Goal: Transaction & Acquisition: Obtain resource

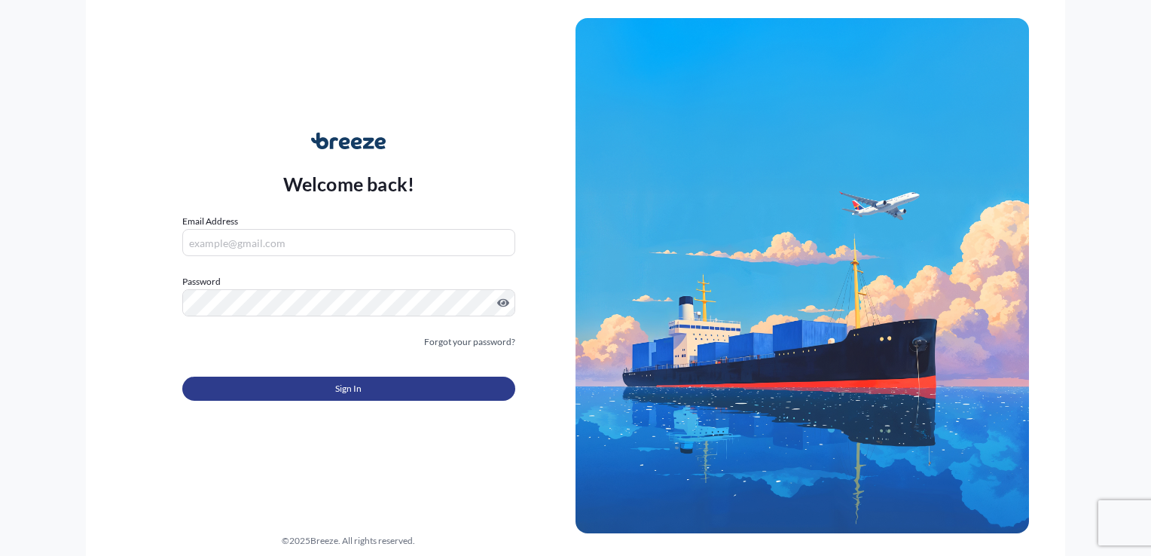
type input "[PERSON_NAME][EMAIL_ADDRESS][DOMAIN_NAME]"
click at [298, 389] on button "Sign In" at bounding box center [348, 389] width 333 height 24
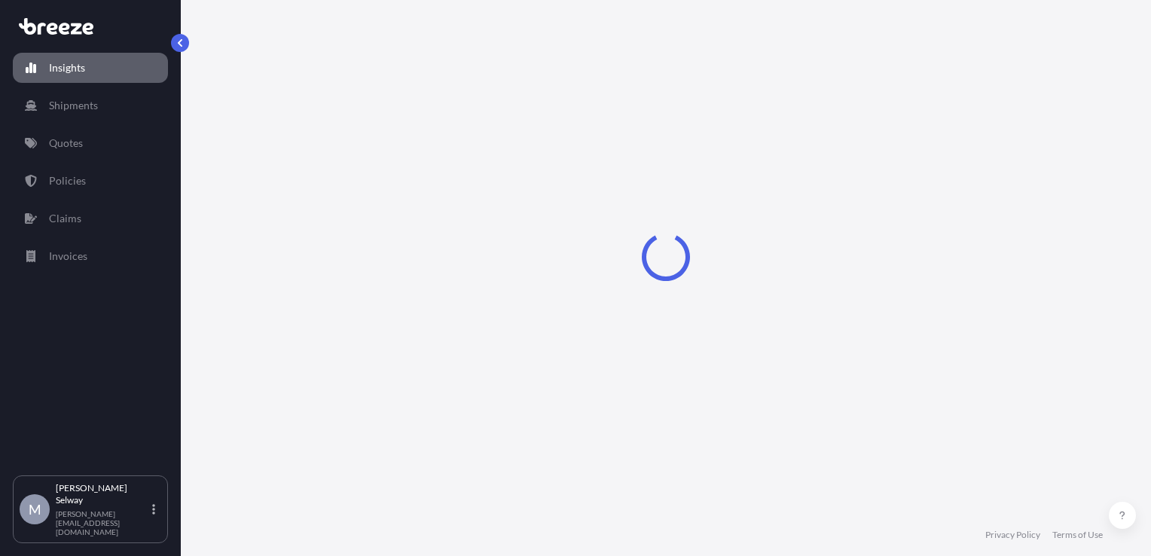
select select "2025"
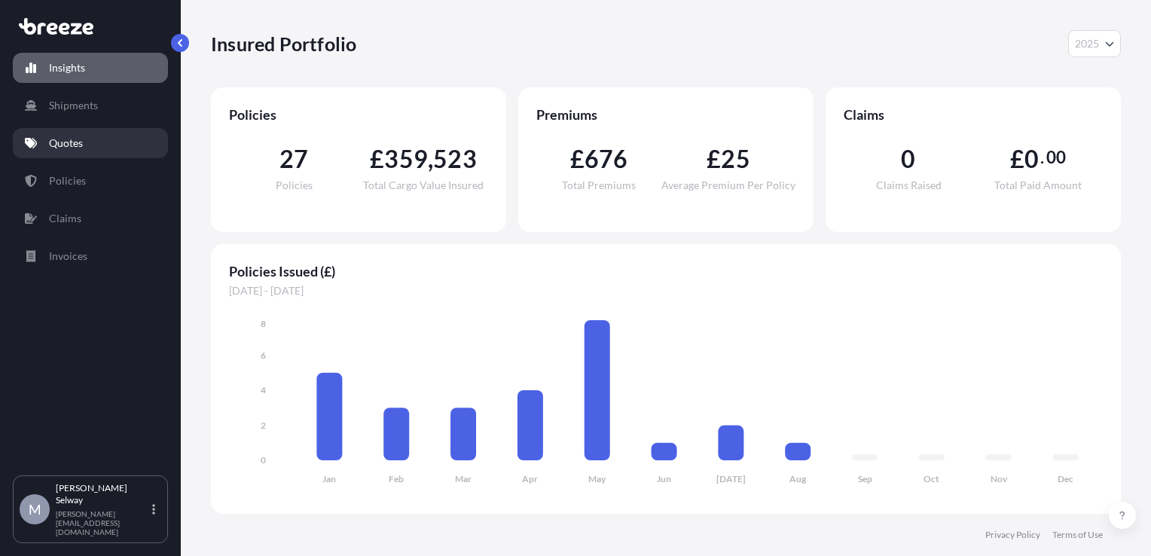
click at [98, 146] on link "Quotes" at bounding box center [90, 143] width 155 height 30
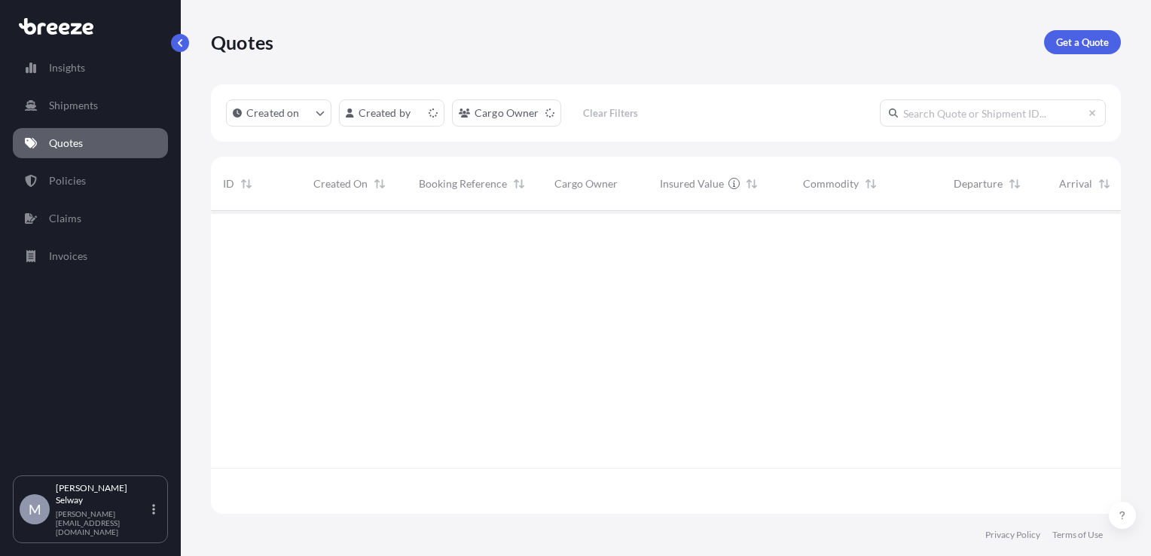
scroll to position [300, 898]
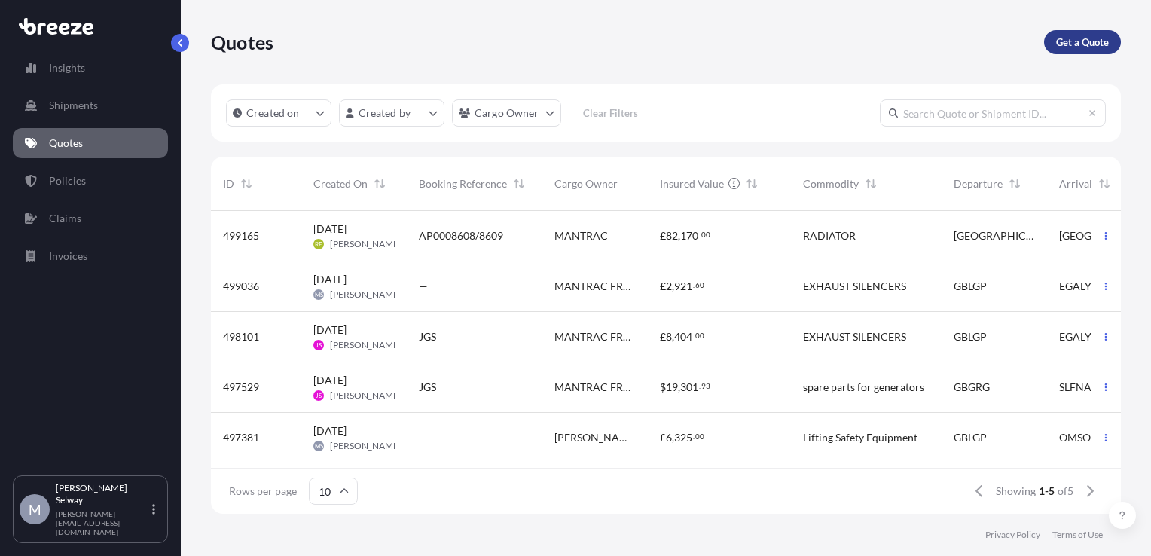
click at [1081, 51] on link "Get a Quote" at bounding box center [1082, 42] width 77 height 24
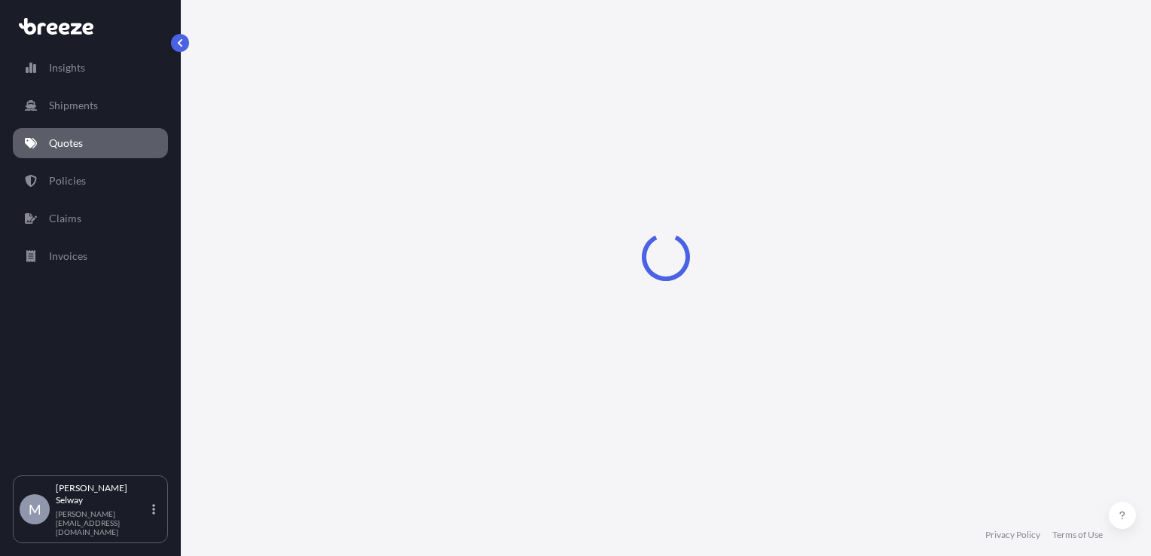
select select "Sea"
select select "1"
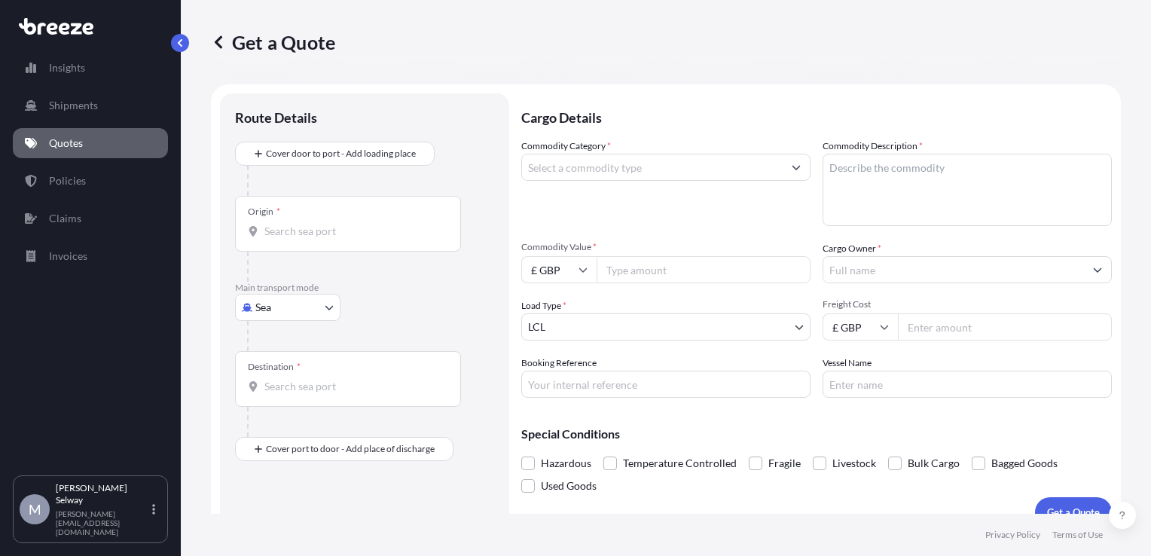
scroll to position [22, 0]
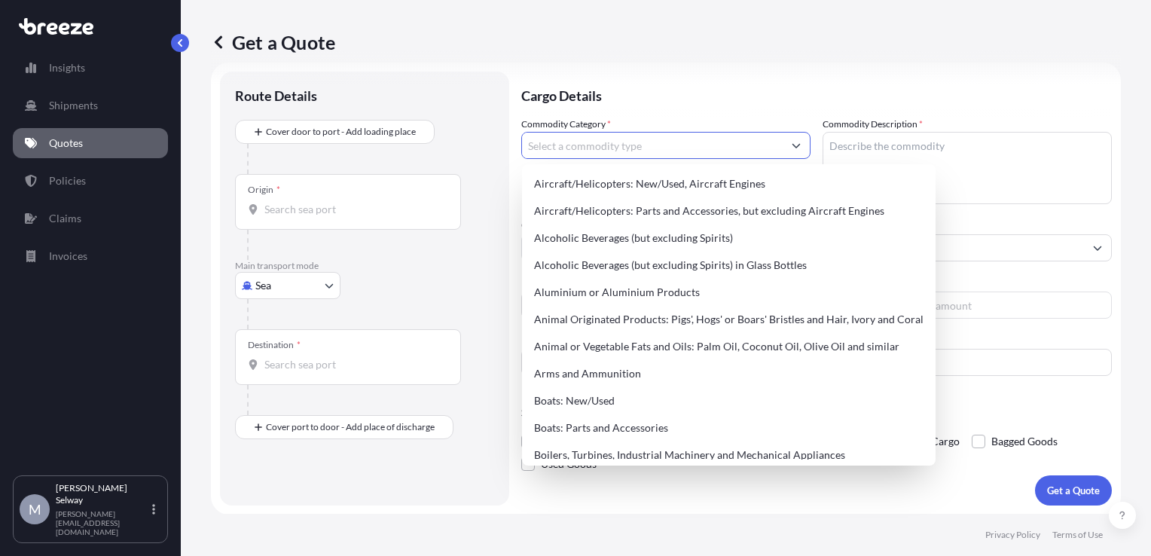
click at [672, 152] on input "Commodity Category *" at bounding box center [652, 145] width 261 height 27
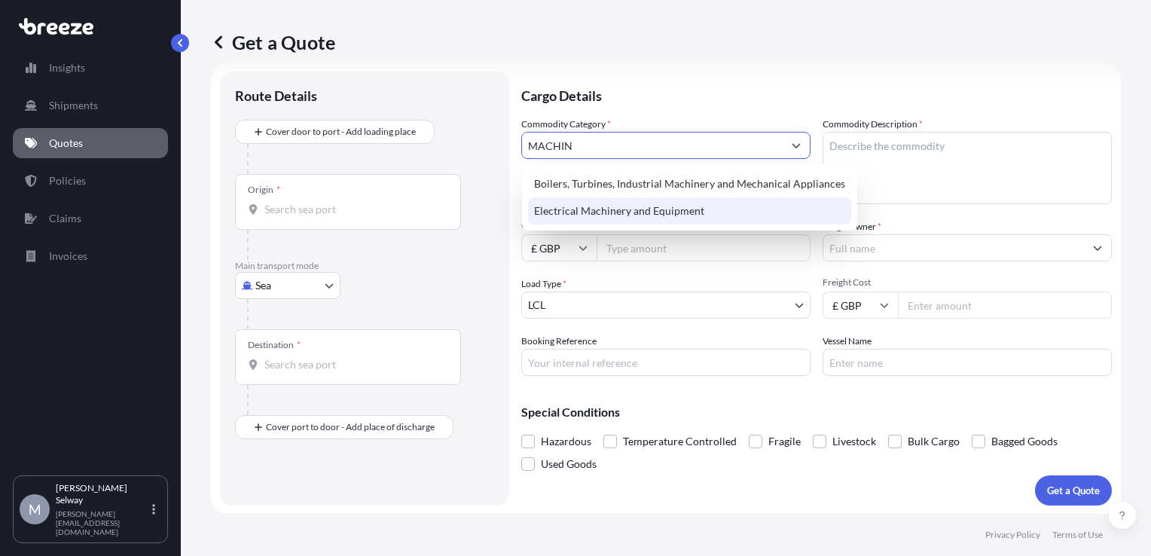
click at [686, 213] on div "Electrical Machinery and Equipment" at bounding box center [689, 210] width 323 height 27
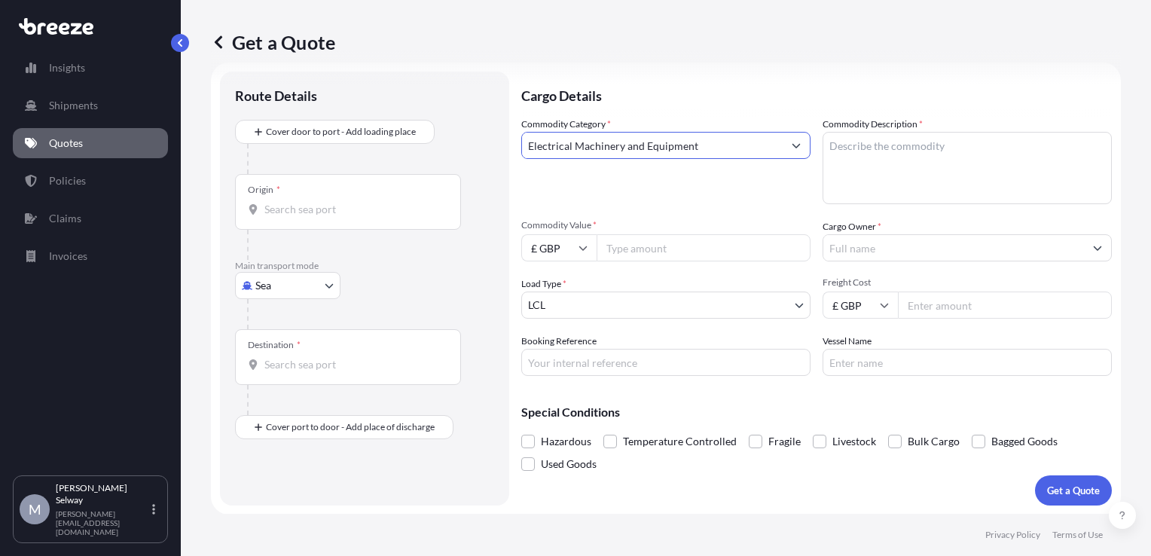
type input "Electrical Machinery and Equipment"
click at [889, 151] on textarea "Commodity Description *" at bounding box center [966, 168] width 289 height 72
type textarea "LIFTING SAFETY EQUIPMENT"
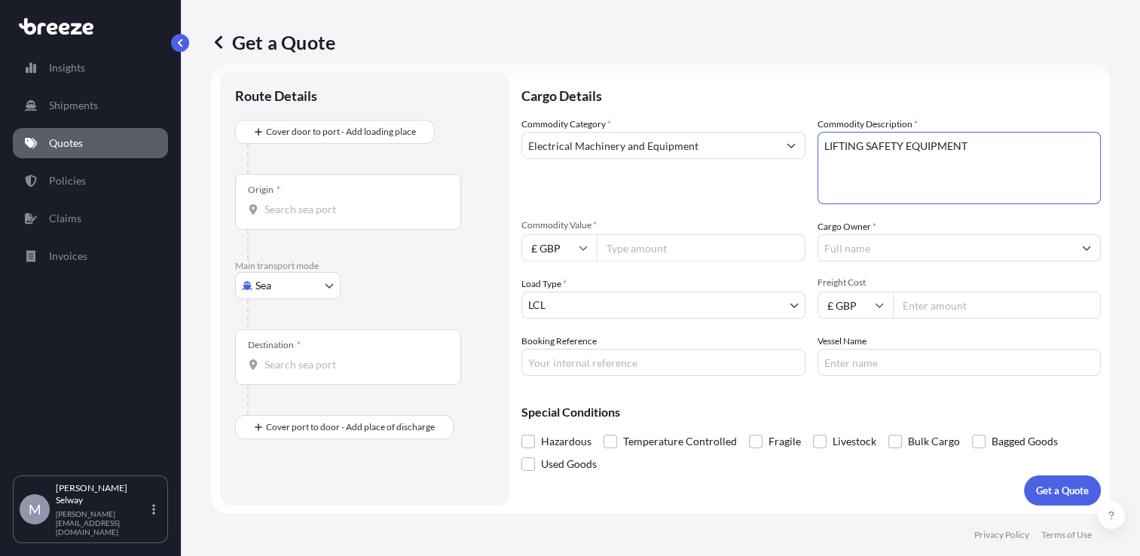
click at [848, 257] on input "Cargo Owner *" at bounding box center [945, 247] width 255 height 27
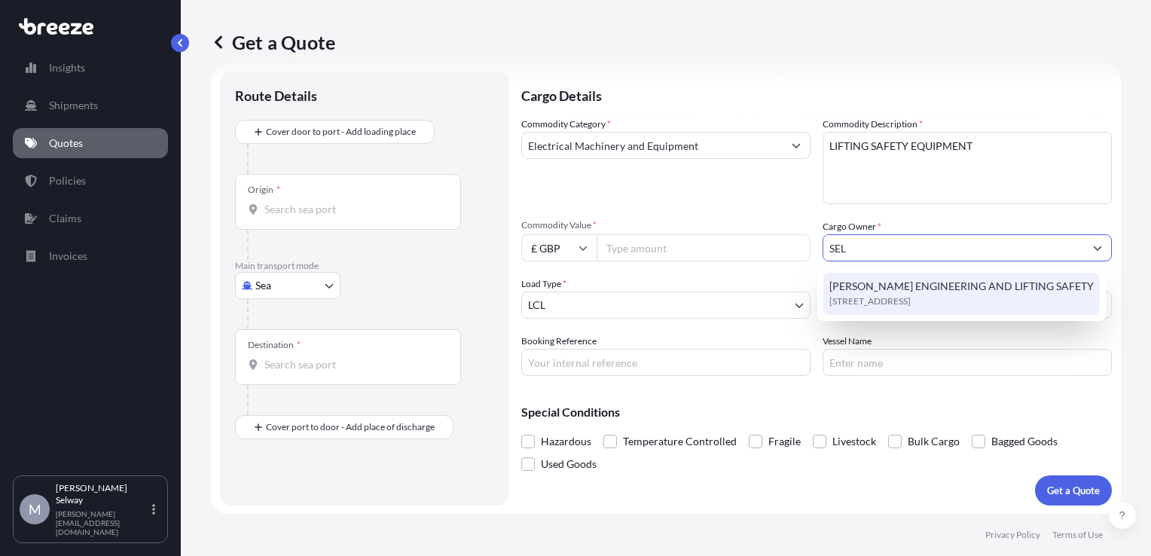
click at [886, 286] on span "[PERSON_NAME] ENGINEERING AND LIFTING SAFETY" at bounding box center [961, 286] width 264 height 15
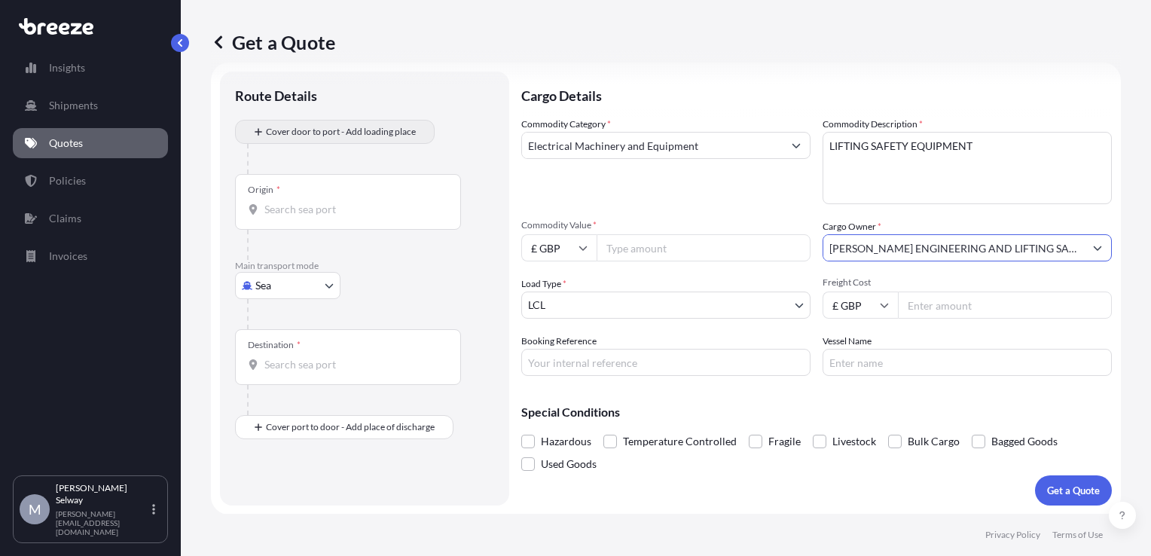
type input "[PERSON_NAME] ENGINEERING AND LIFTING SAFETY"
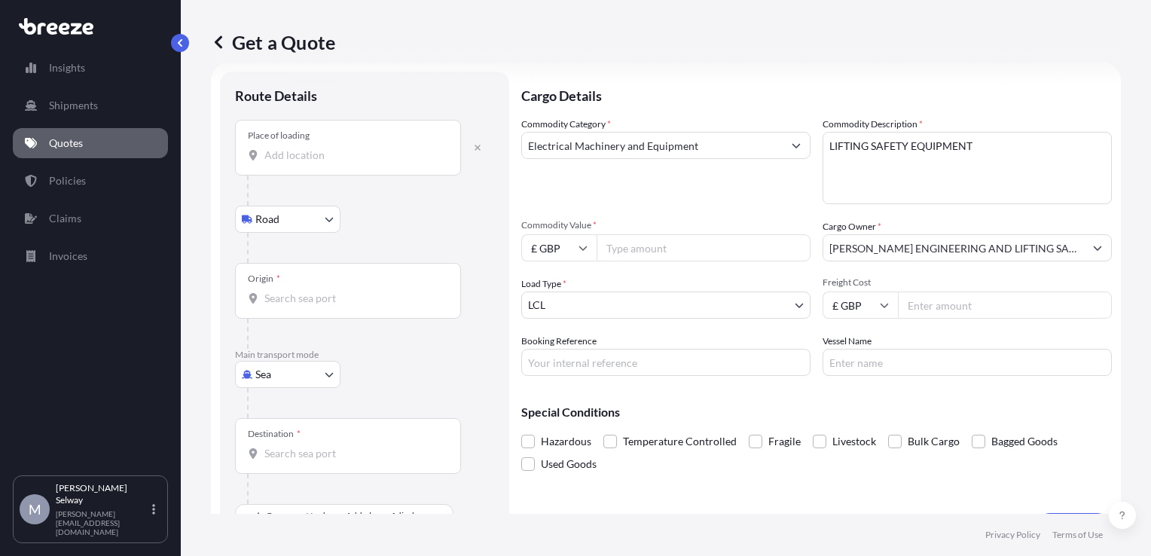
click at [356, 143] on div "Place of loading" at bounding box center [348, 148] width 226 height 56
click at [356, 148] on input "Place of loading" at bounding box center [353, 155] width 178 height 15
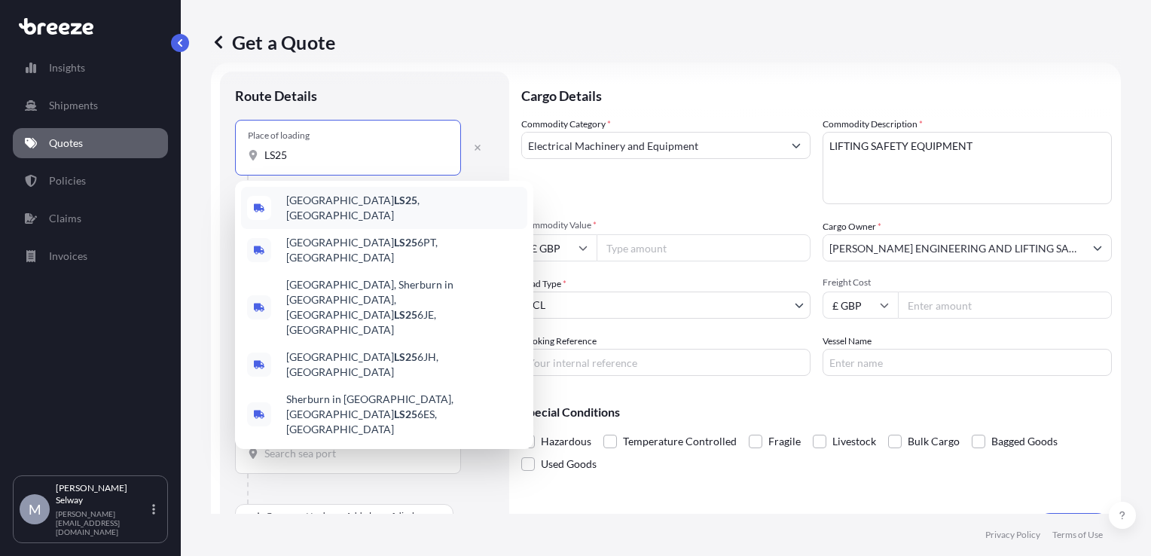
click at [348, 206] on span "Leeds LS25 , [GEOGRAPHIC_DATA]" at bounding box center [403, 208] width 235 height 30
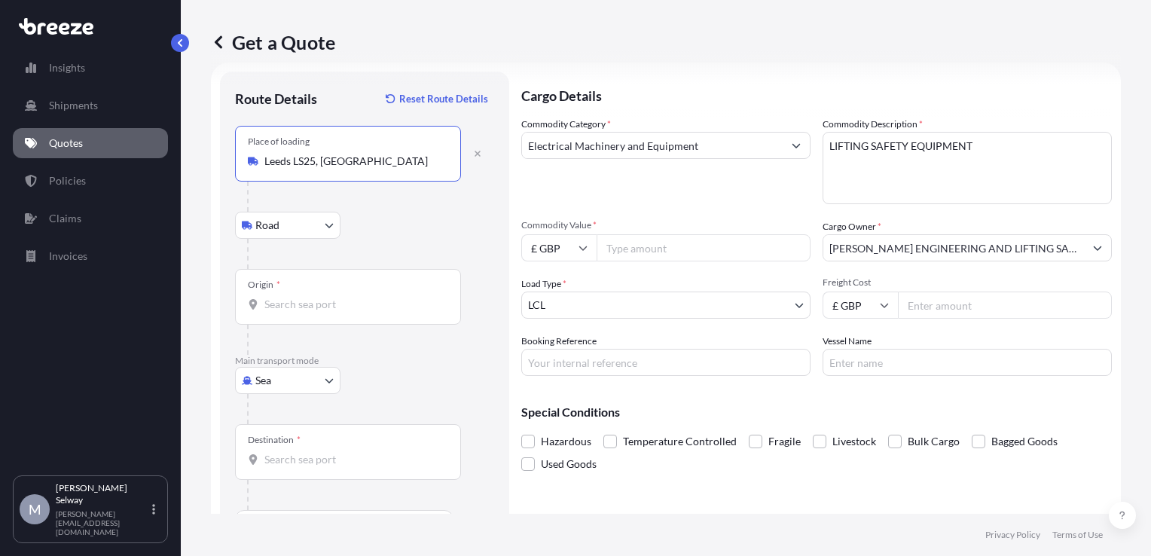
type input "Leeds LS25, [GEOGRAPHIC_DATA]"
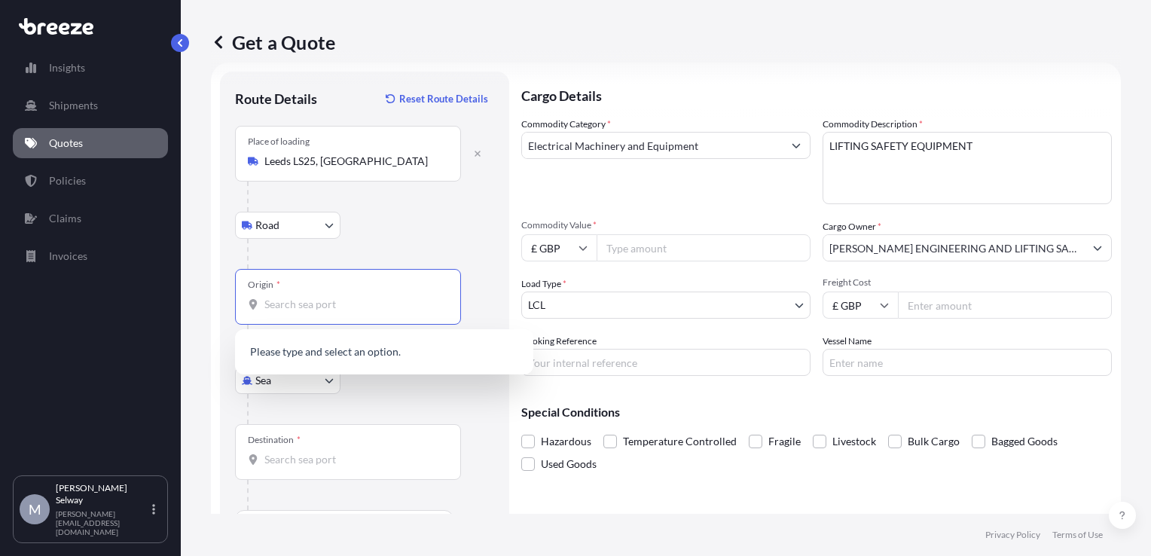
click at [335, 310] on input "Origin *" at bounding box center [353, 304] width 178 height 15
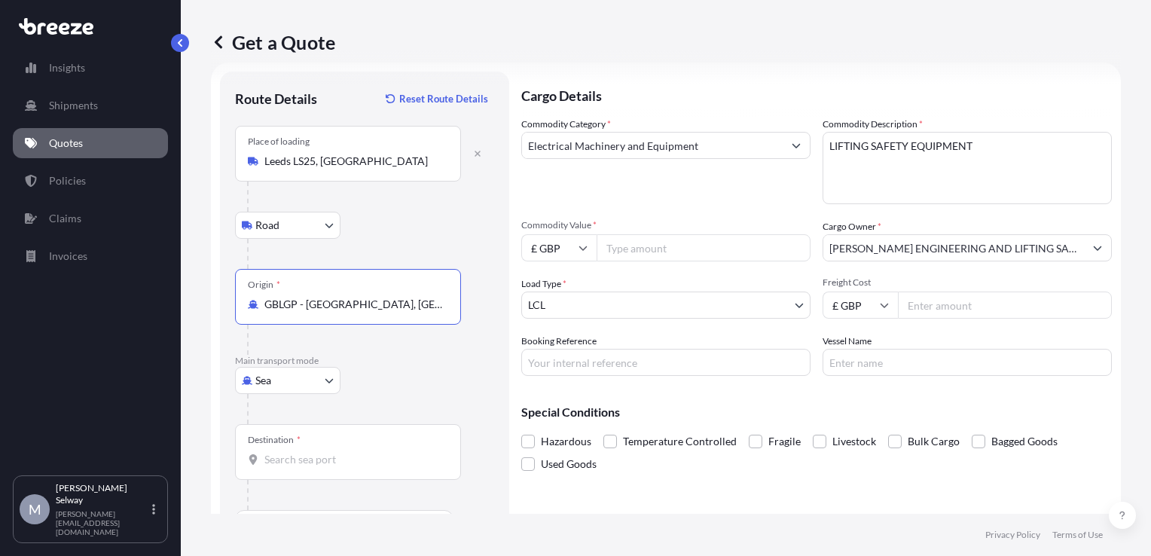
type input "GBLGP - [GEOGRAPHIC_DATA], [GEOGRAPHIC_DATA]"
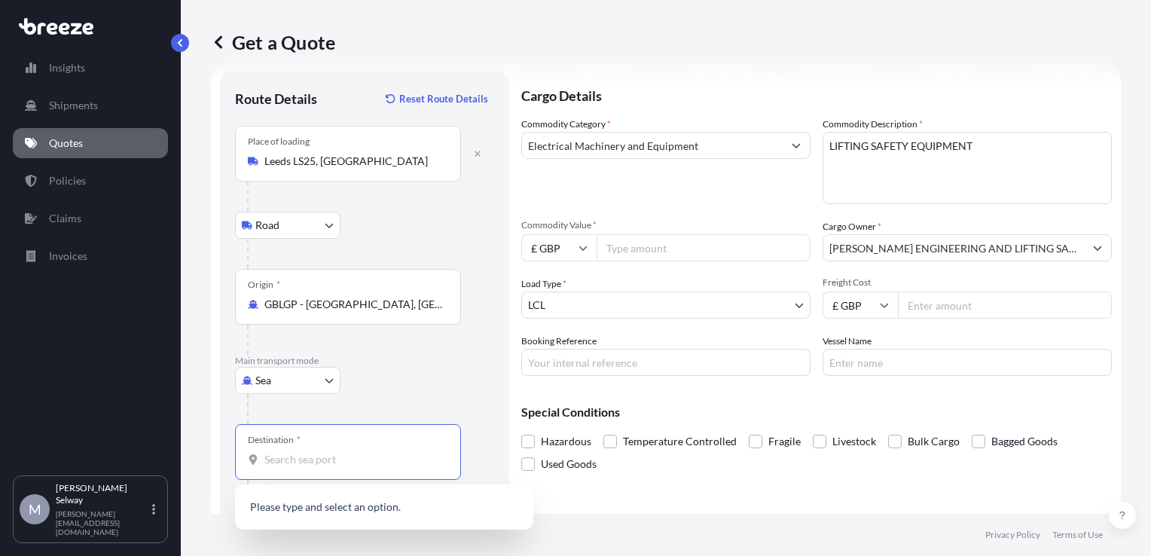
click at [357, 454] on input "Destination *" at bounding box center [353, 459] width 178 height 15
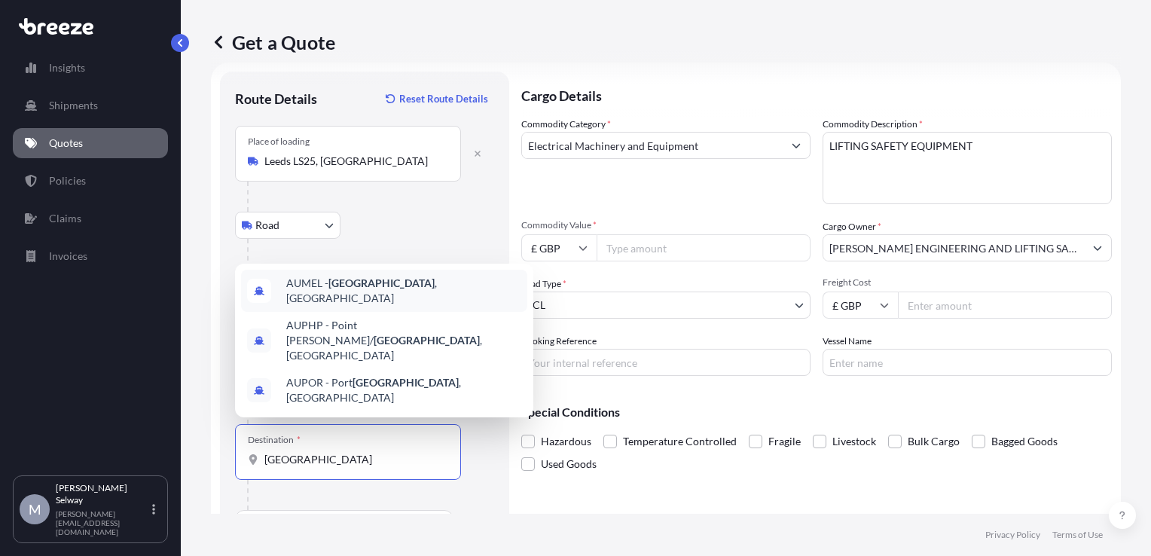
click at [436, 312] on div "AUMEL - [GEOGRAPHIC_DATA] , [GEOGRAPHIC_DATA]" at bounding box center [384, 291] width 286 height 42
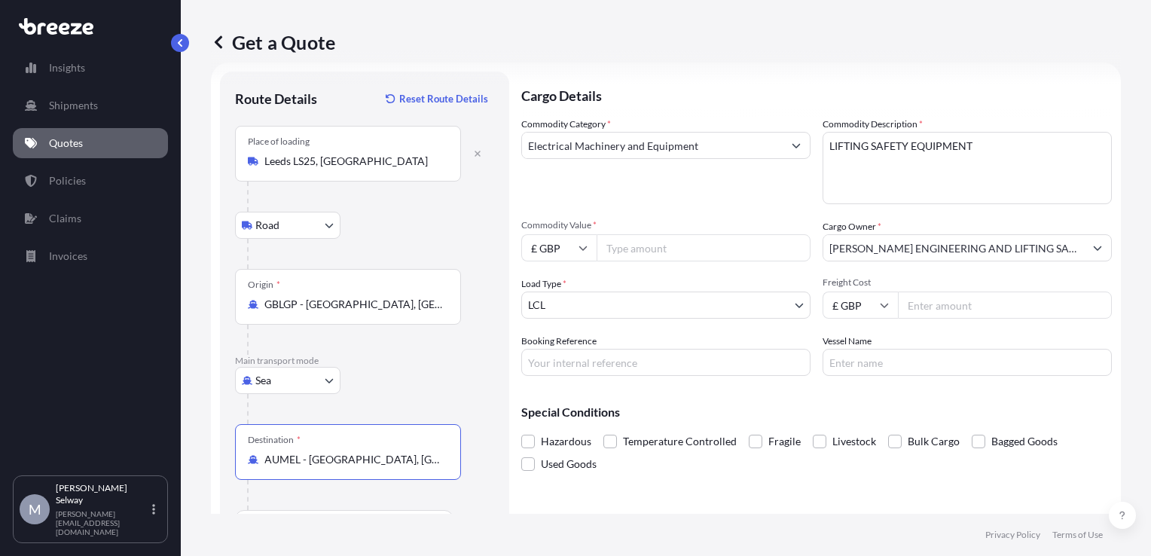
scroll to position [65, 0]
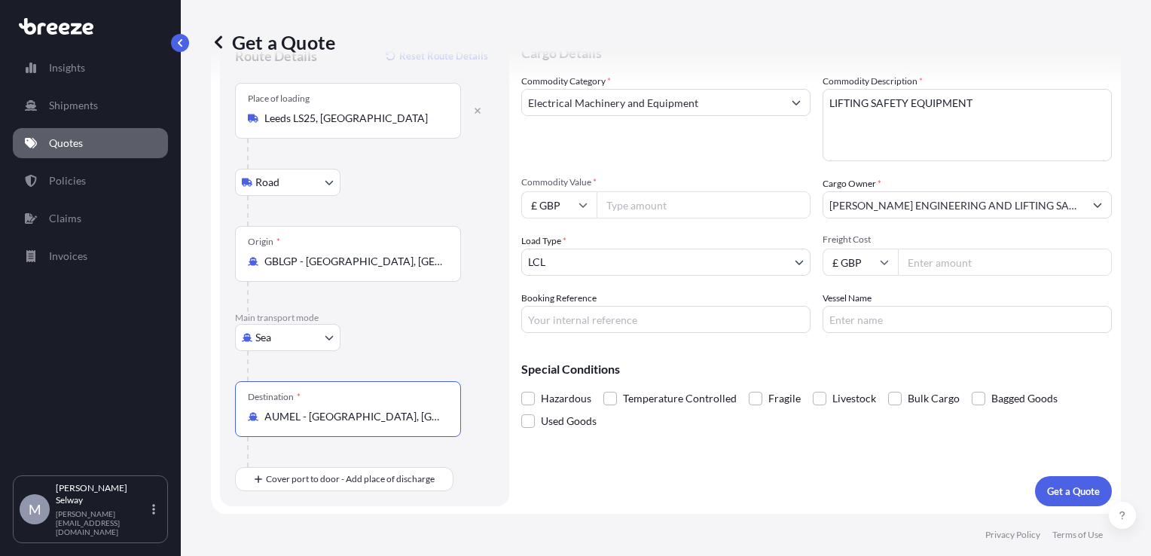
type input "AUMEL - [GEOGRAPHIC_DATA], [GEOGRAPHIC_DATA]"
click at [941, 262] on input "Freight Cost" at bounding box center [1005, 262] width 214 height 27
type input "203"
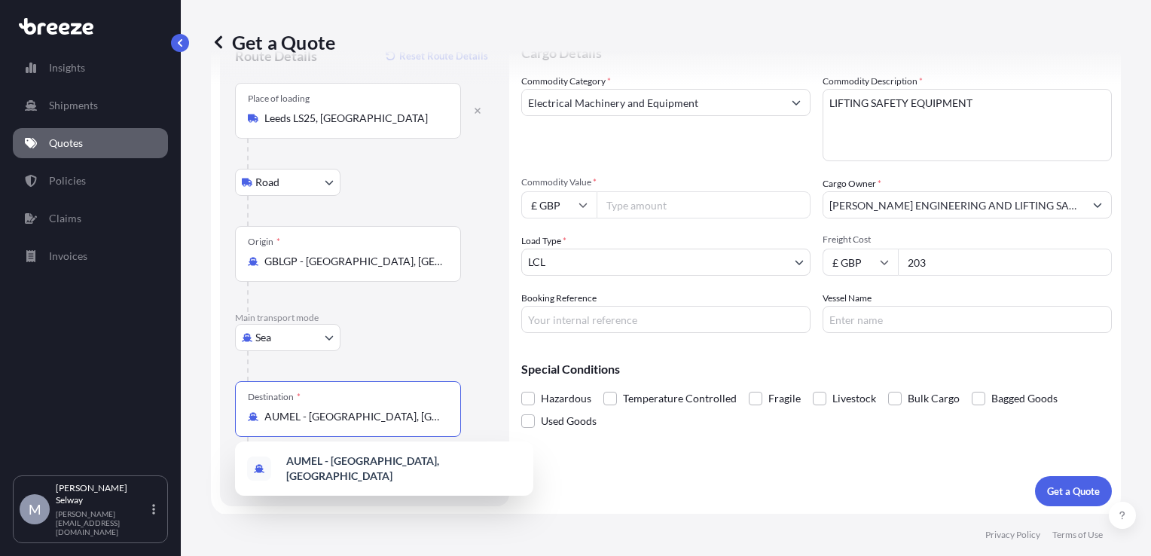
click at [392, 413] on input "AUMEL - [GEOGRAPHIC_DATA], [GEOGRAPHIC_DATA]" at bounding box center [353, 416] width 178 height 15
click at [402, 415] on input "AUMEL - [GEOGRAPHIC_DATA], [GEOGRAPHIC_DATA]" at bounding box center [353, 416] width 178 height 15
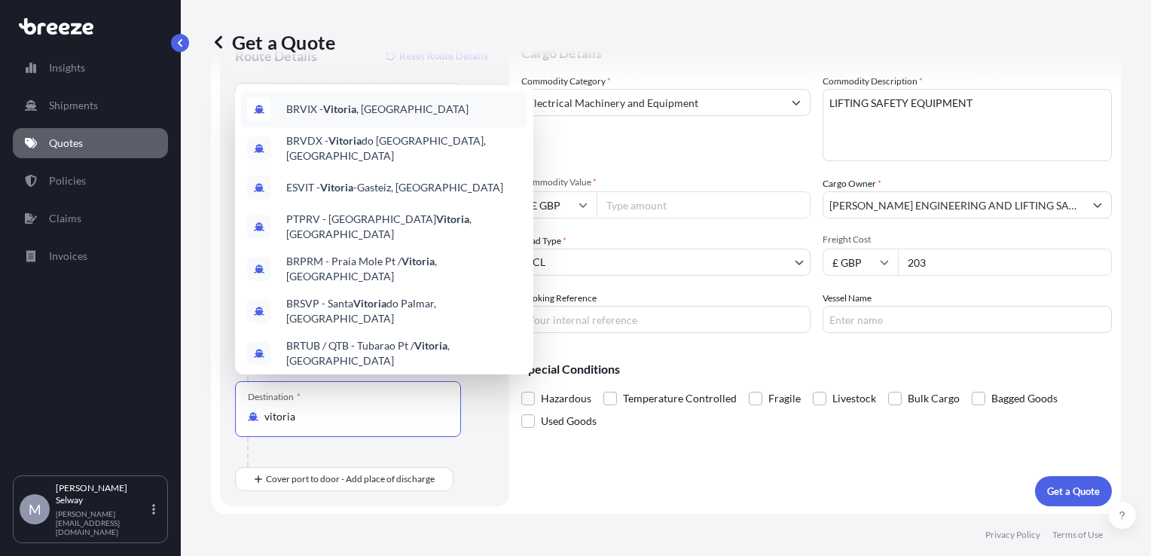
click at [365, 117] on span "BRVIX - [GEOGRAPHIC_DATA] , [GEOGRAPHIC_DATA]" at bounding box center [377, 109] width 182 height 15
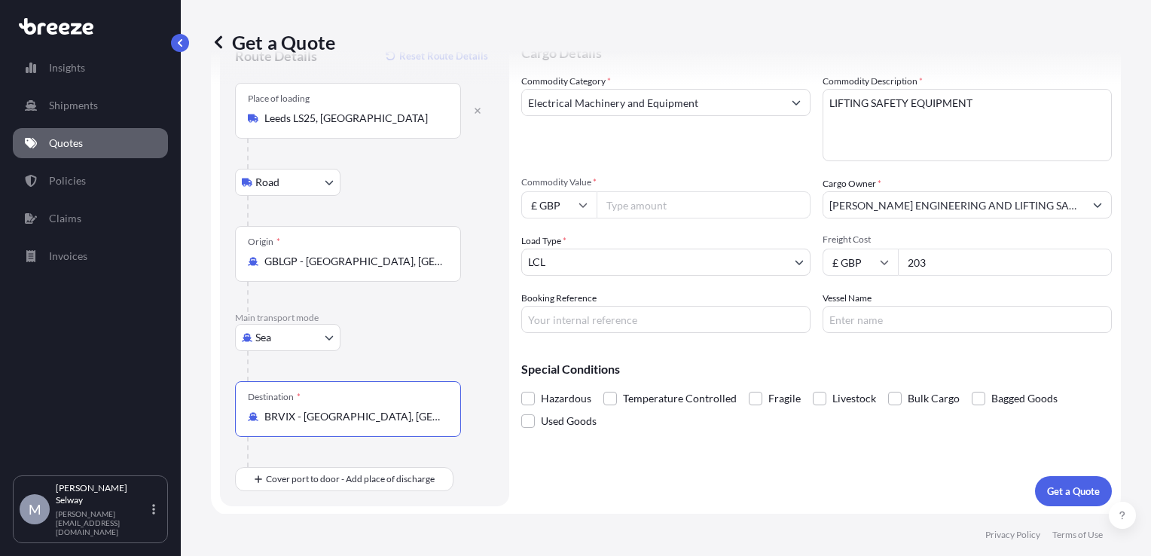
type input "BRVIX - [GEOGRAPHIC_DATA], [GEOGRAPHIC_DATA]"
click at [699, 197] on input "Commodity Value *" at bounding box center [703, 204] width 214 height 27
type input "1871.33"
click at [789, 360] on div "Special Conditions Hazardous Temperature Controlled Fragile Livestock Bulk Carg…" at bounding box center [816, 388] width 590 height 87
click at [284, 338] on body "Insights Shipments Quotes Policies Claims Invoices M Morgan Selway [EMAIL_ADDRE…" at bounding box center [575, 278] width 1151 height 556
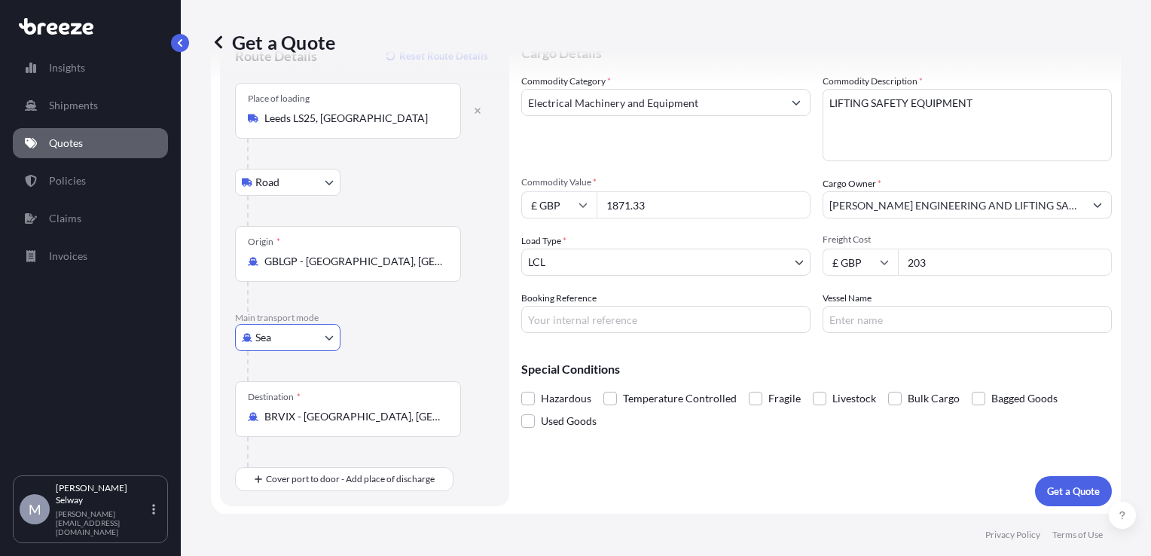
click at [284, 338] on body "Insights Shipments Quotes Policies Claims Invoices M Morgan Selway [EMAIL_ADDRE…" at bounding box center [575, 278] width 1151 height 556
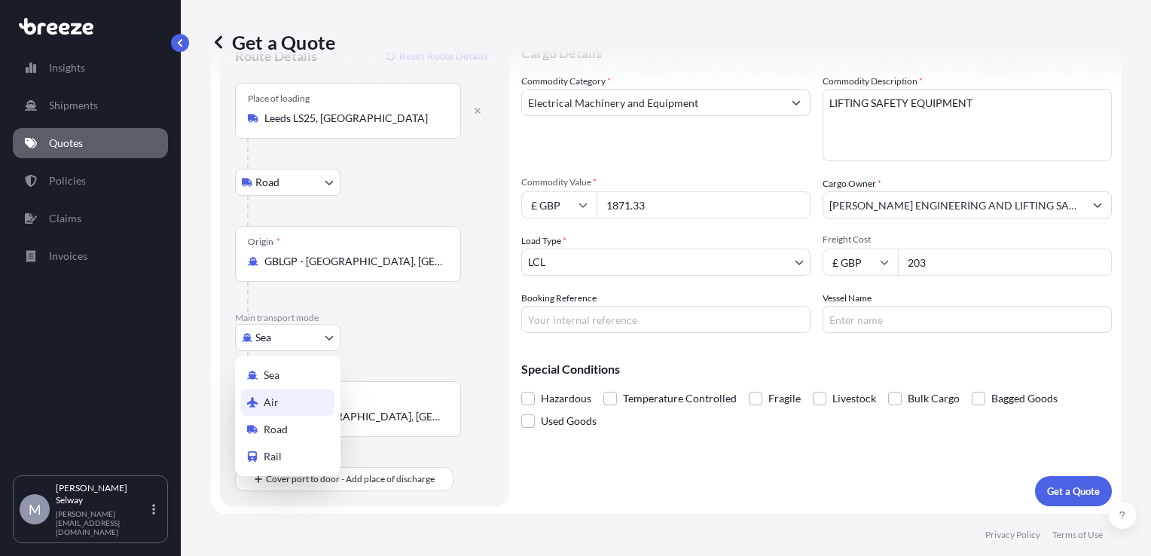
click at [273, 401] on span "Air" at bounding box center [271, 402] width 15 height 15
select select "Air"
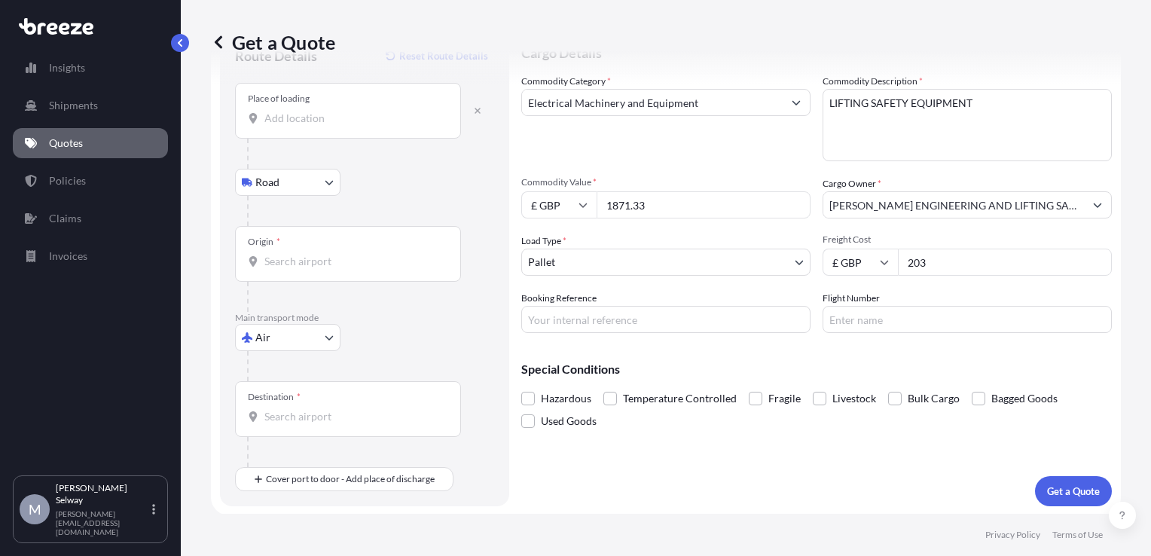
click at [414, 114] on input "Place of loading" at bounding box center [353, 118] width 178 height 15
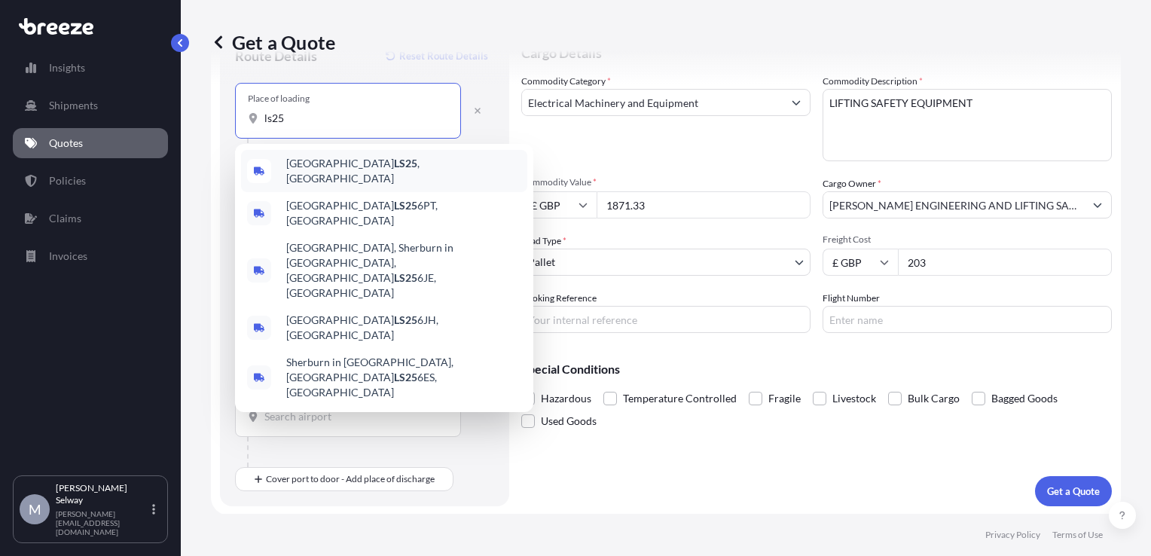
click at [361, 164] on div "Leeds LS25 , [GEOGRAPHIC_DATA]" at bounding box center [384, 171] width 286 height 42
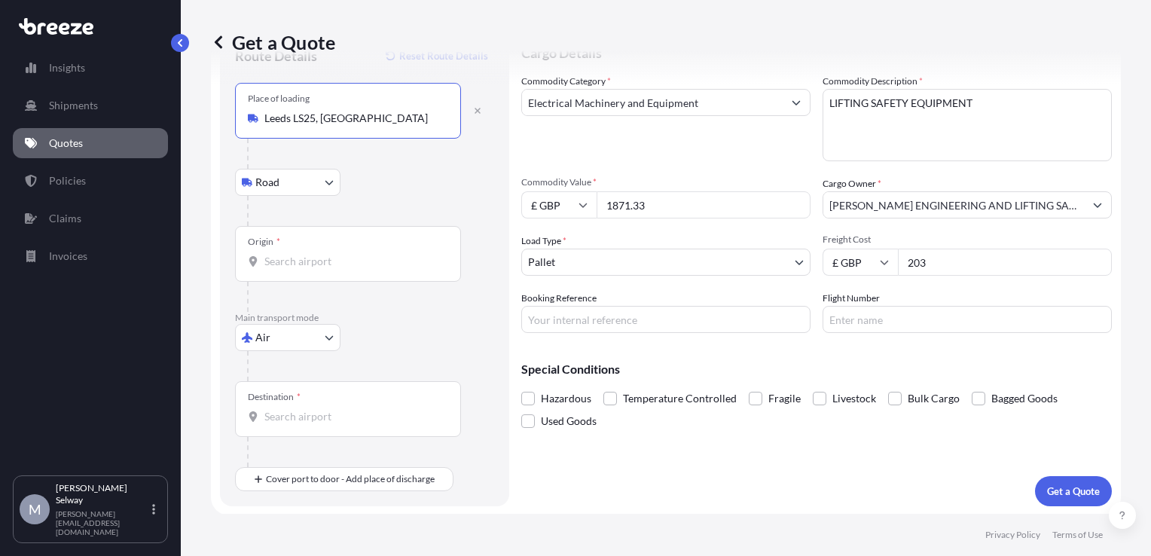
type input "Leeds LS25, [GEOGRAPHIC_DATA]"
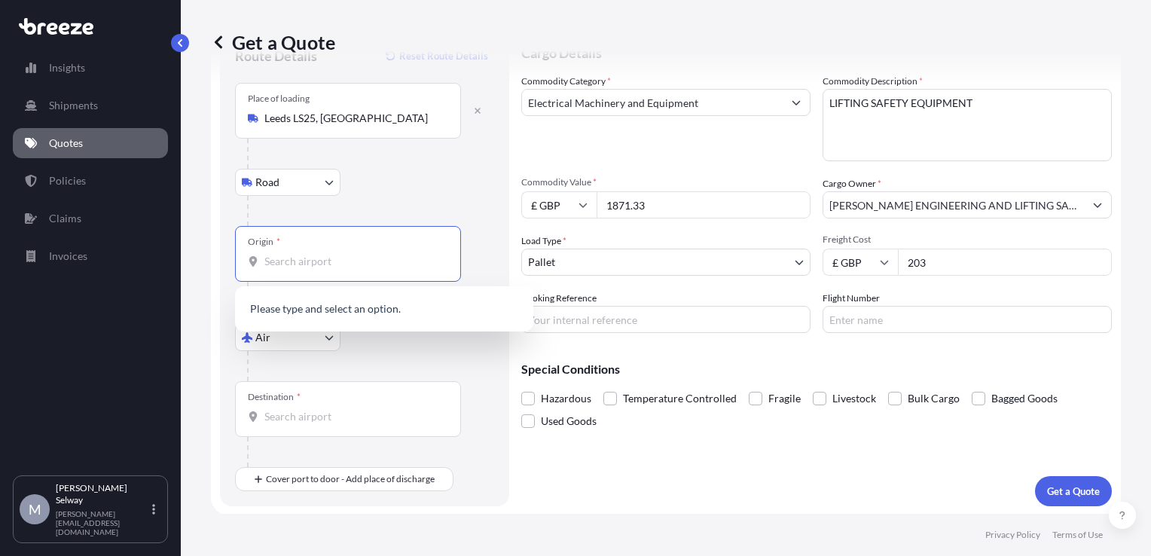
click at [343, 258] on input "Origin *" at bounding box center [353, 261] width 178 height 15
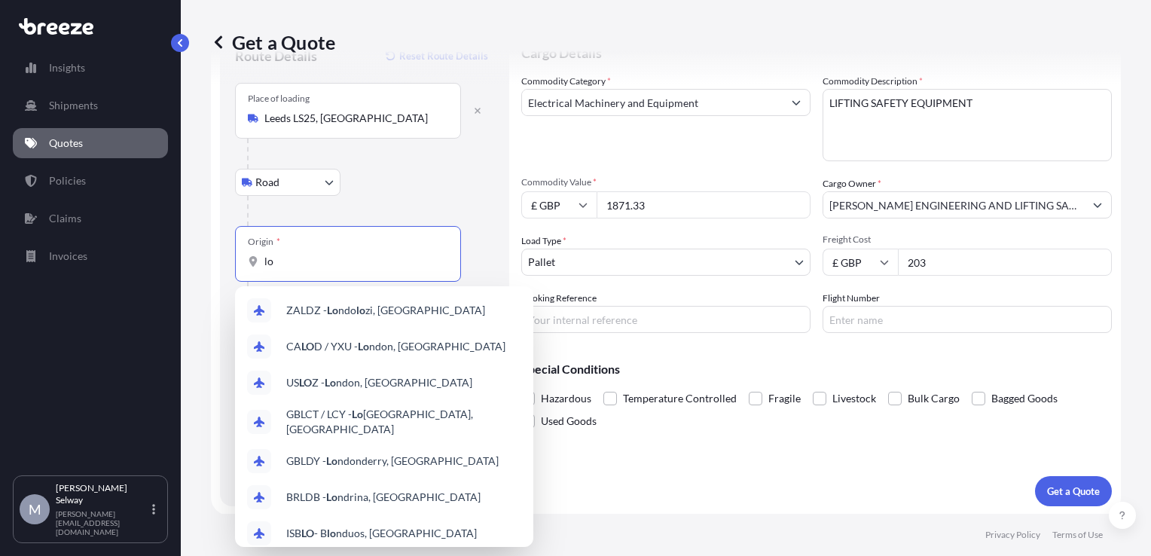
type input "l"
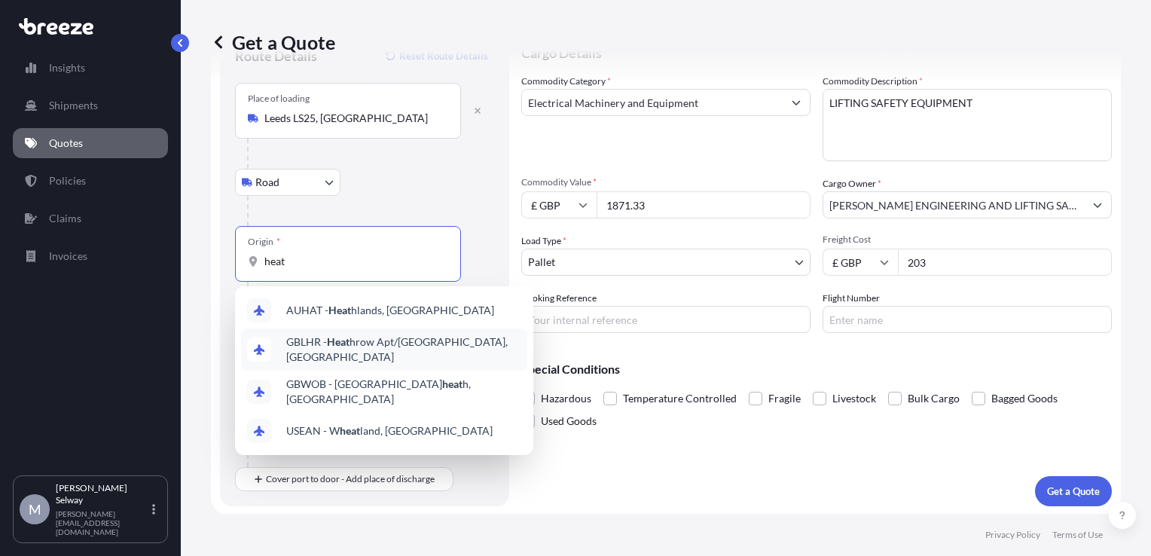
click at [370, 354] on div "GBLHR - Heat hrow Apt/[GEOGRAPHIC_DATA], [GEOGRAPHIC_DATA]" at bounding box center [384, 349] width 286 height 42
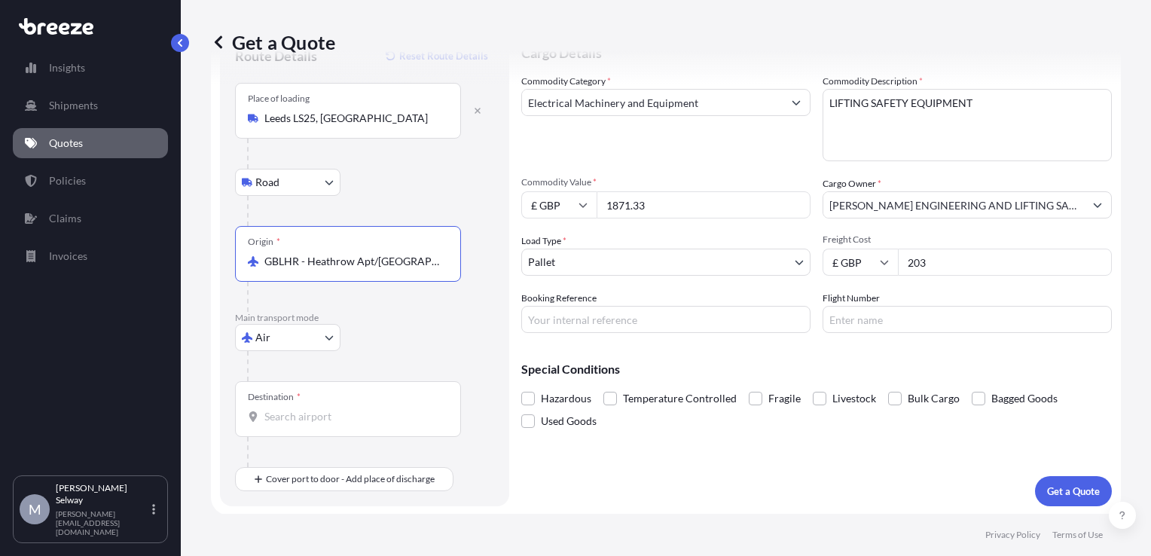
type input "GBLHR - Heathrow Apt/[GEOGRAPHIC_DATA], [GEOGRAPHIC_DATA]"
drag, startPoint x: 931, startPoint y: 258, endPoint x: 850, endPoint y: 328, distance: 107.3
click at [850, 328] on div "Commodity Category * Electrical Machinery and Equipment Commodity Description *…" at bounding box center [816, 203] width 590 height 259
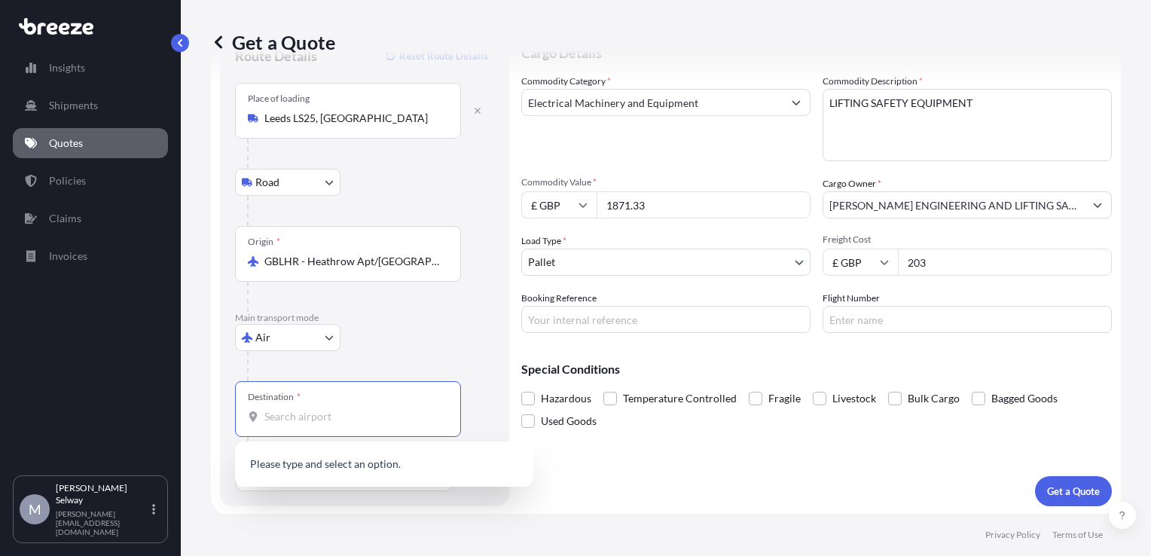
click at [398, 414] on input "Destination *" at bounding box center [353, 416] width 178 height 15
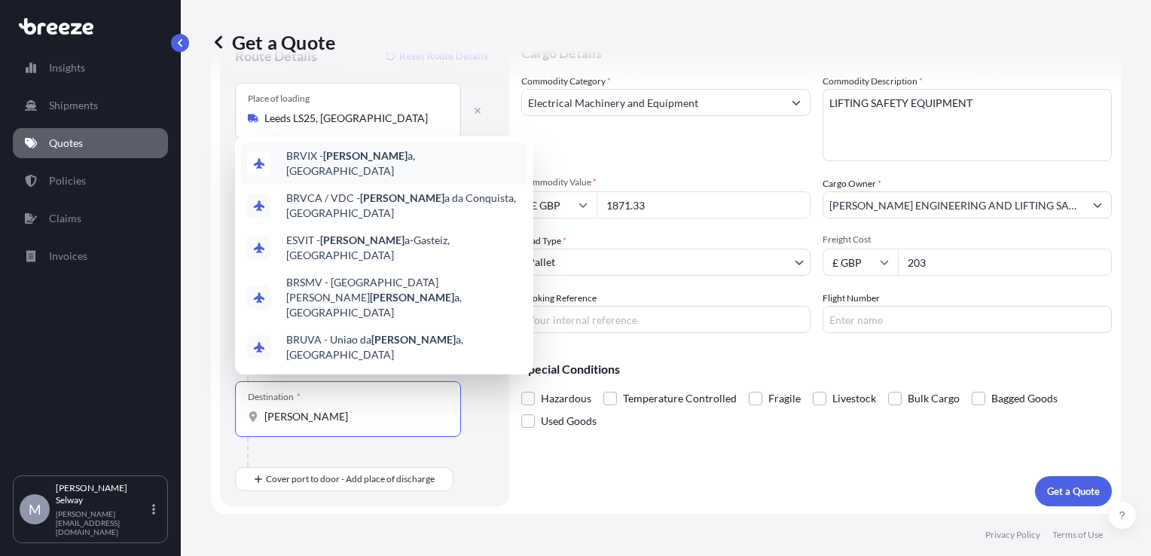
click at [401, 185] on div "BRVIX - [PERSON_NAME] a, [GEOGRAPHIC_DATA]" at bounding box center [384, 163] width 286 height 42
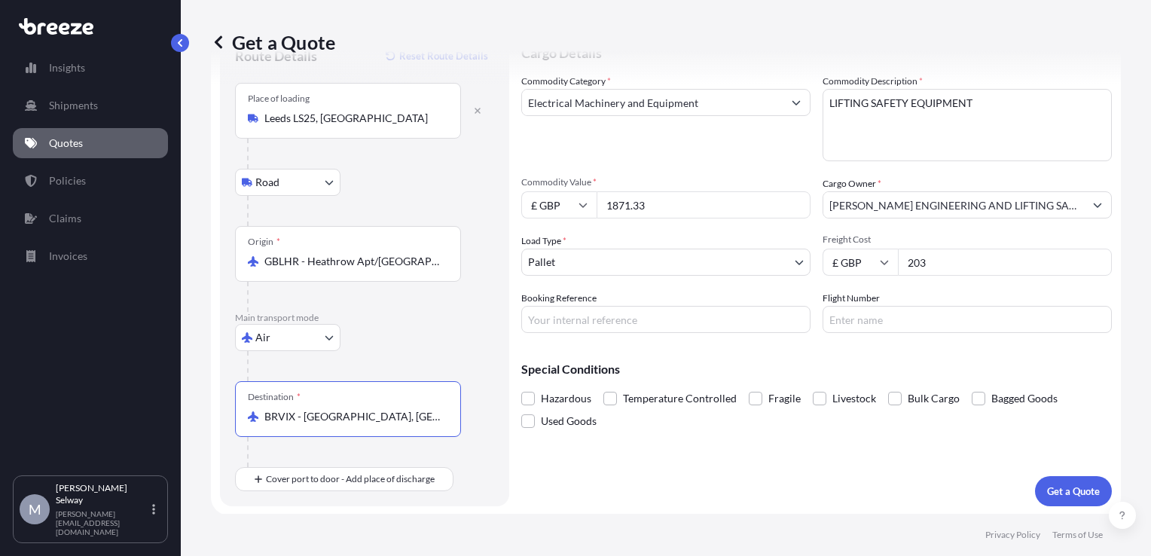
type input "BRVIX - [GEOGRAPHIC_DATA], [GEOGRAPHIC_DATA]"
click at [923, 267] on input "203" at bounding box center [1005, 262] width 214 height 27
type input "2"
type input "570"
click at [922, 349] on div "Special Conditions Hazardous Temperature Controlled Fragile Livestock Bulk Carg…" at bounding box center [816, 388] width 590 height 87
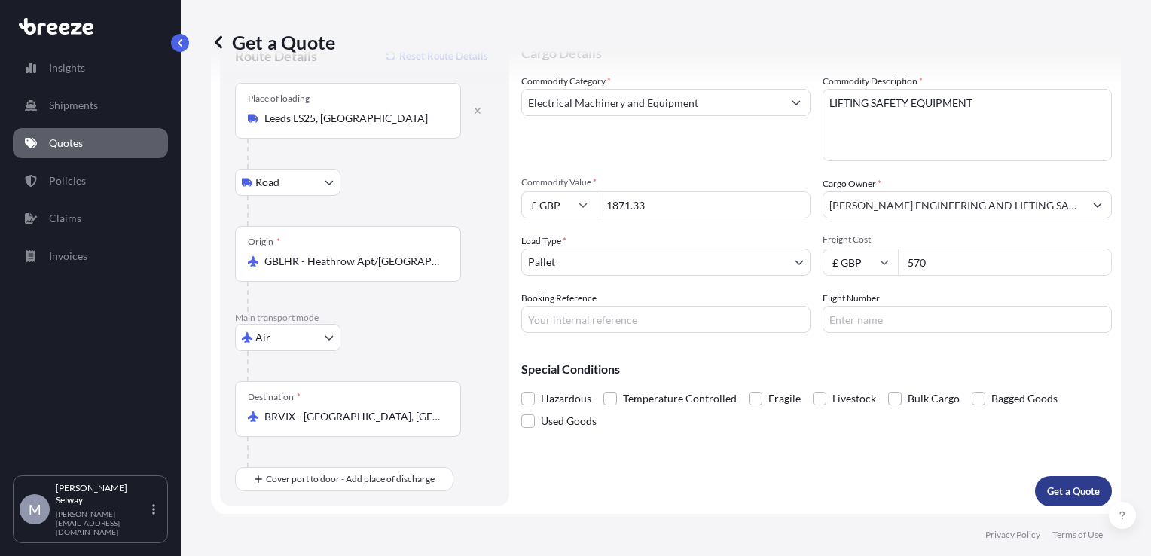
click at [1048, 493] on p "Get a Quote" at bounding box center [1073, 491] width 53 height 15
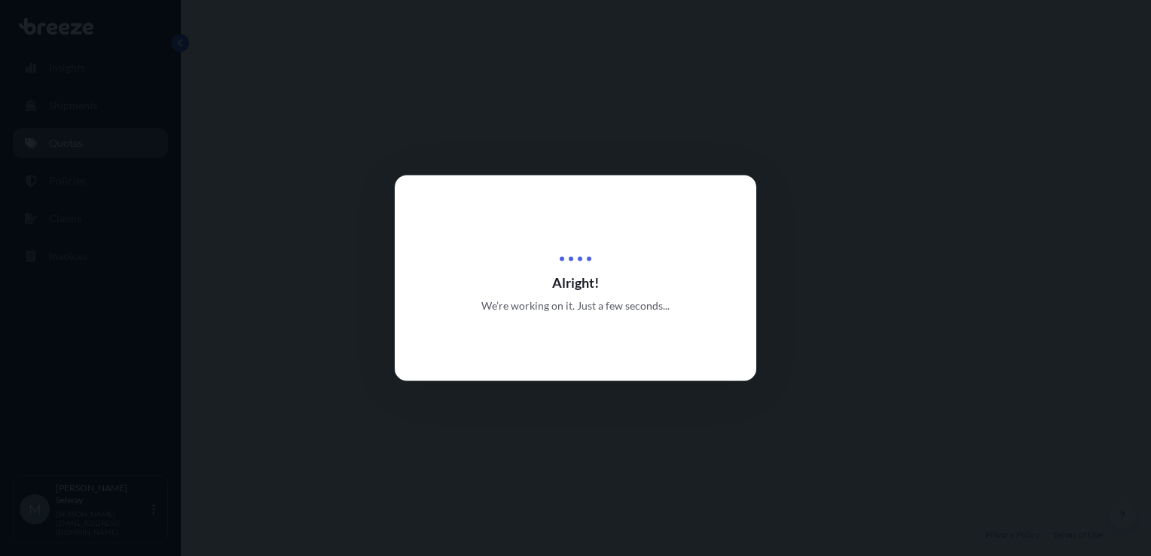
select select "Road"
select select "Air"
select select "1"
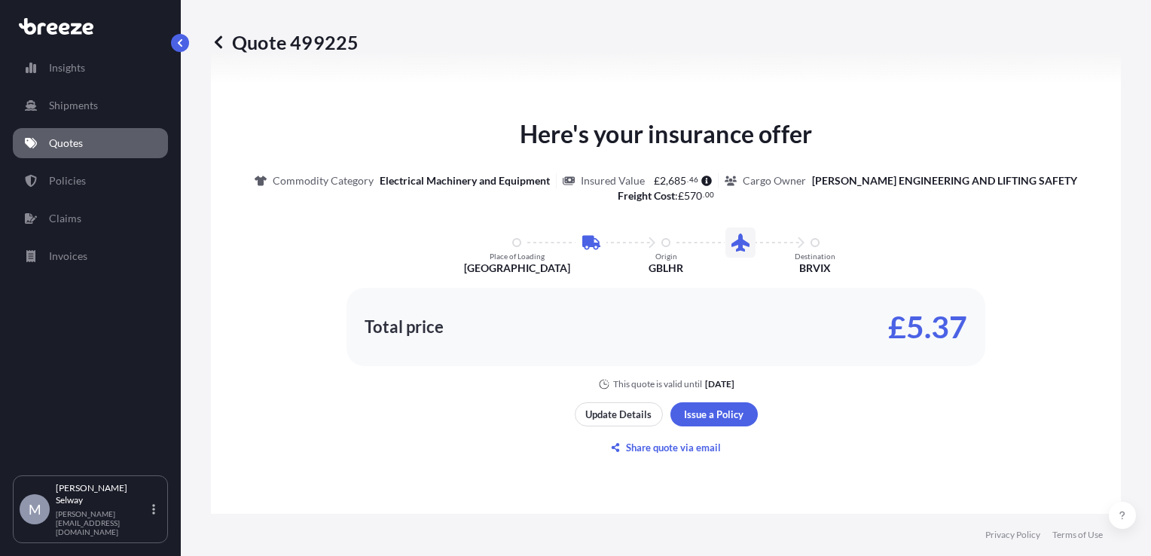
scroll to position [736, 0]
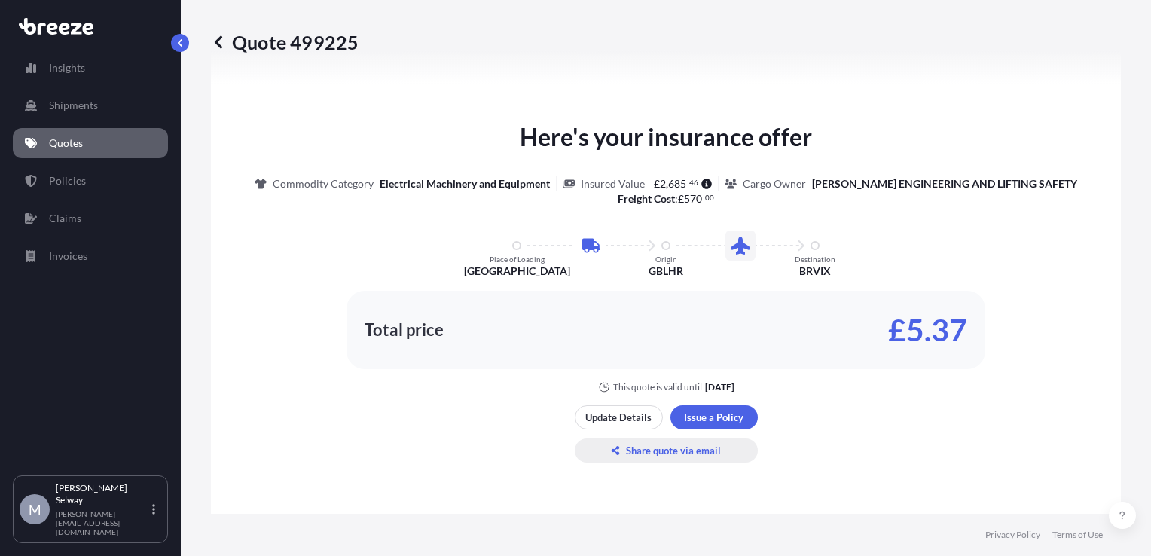
click at [640, 448] on p "Share quote via email" at bounding box center [673, 450] width 95 height 15
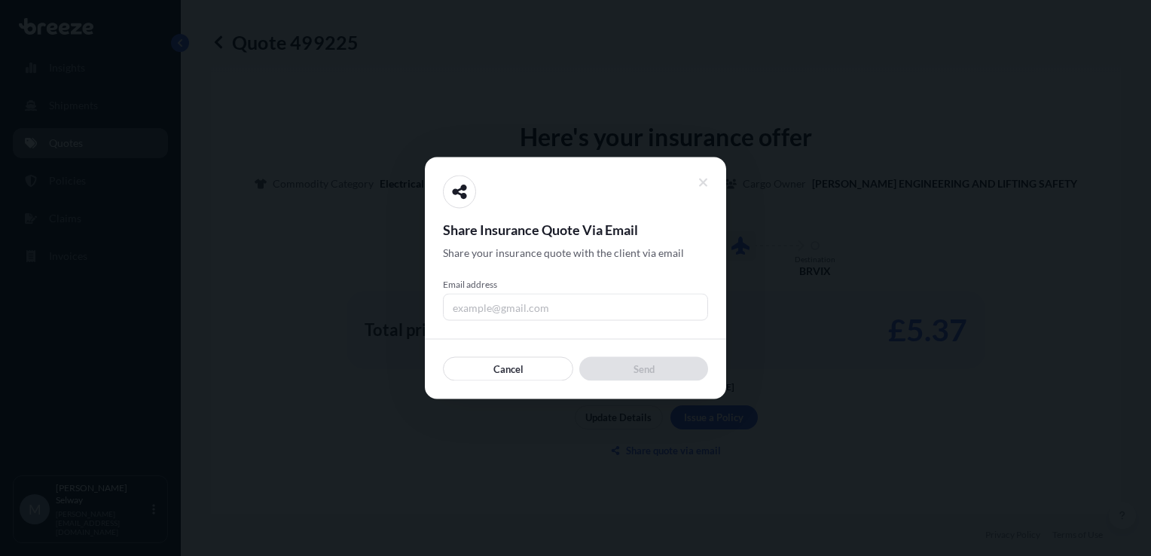
click at [578, 301] on input "Email address" at bounding box center [575, 307] width 265 height 27
click at [486, 309] on input "[PERSON_NAME][EMAIL_ADDRESS][DOMAIN_NAME]" at bounding box center [575, 307] width 265 height 27
type input "[PERSON_NAME][EMAIL_ADDRESS][DOMAIN_NAME]"
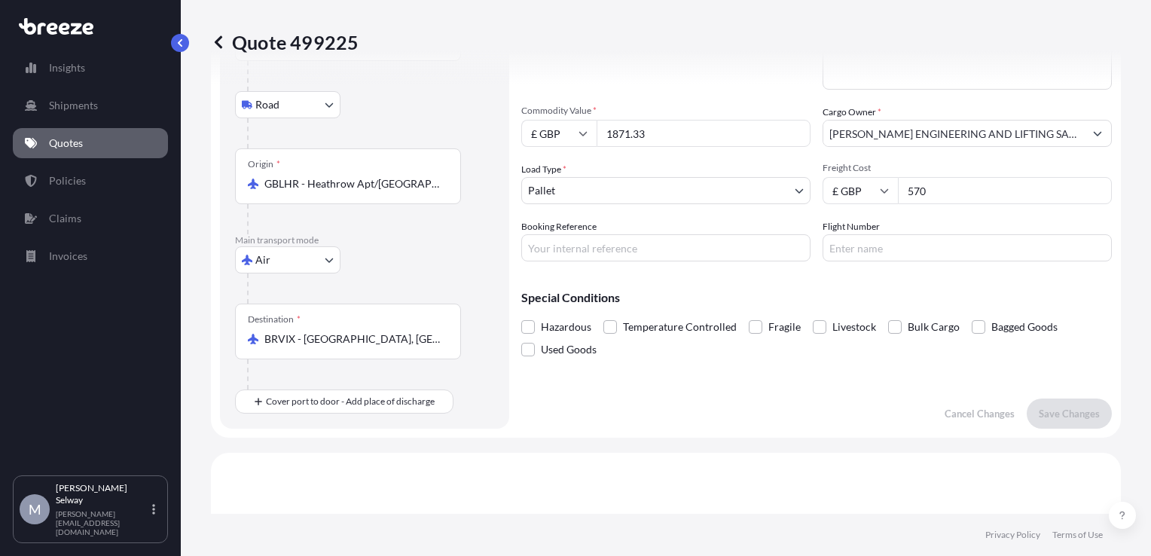
scroll to position [0, 0]
